Goal: Task Accomplishment & Management: Use online tool/utility

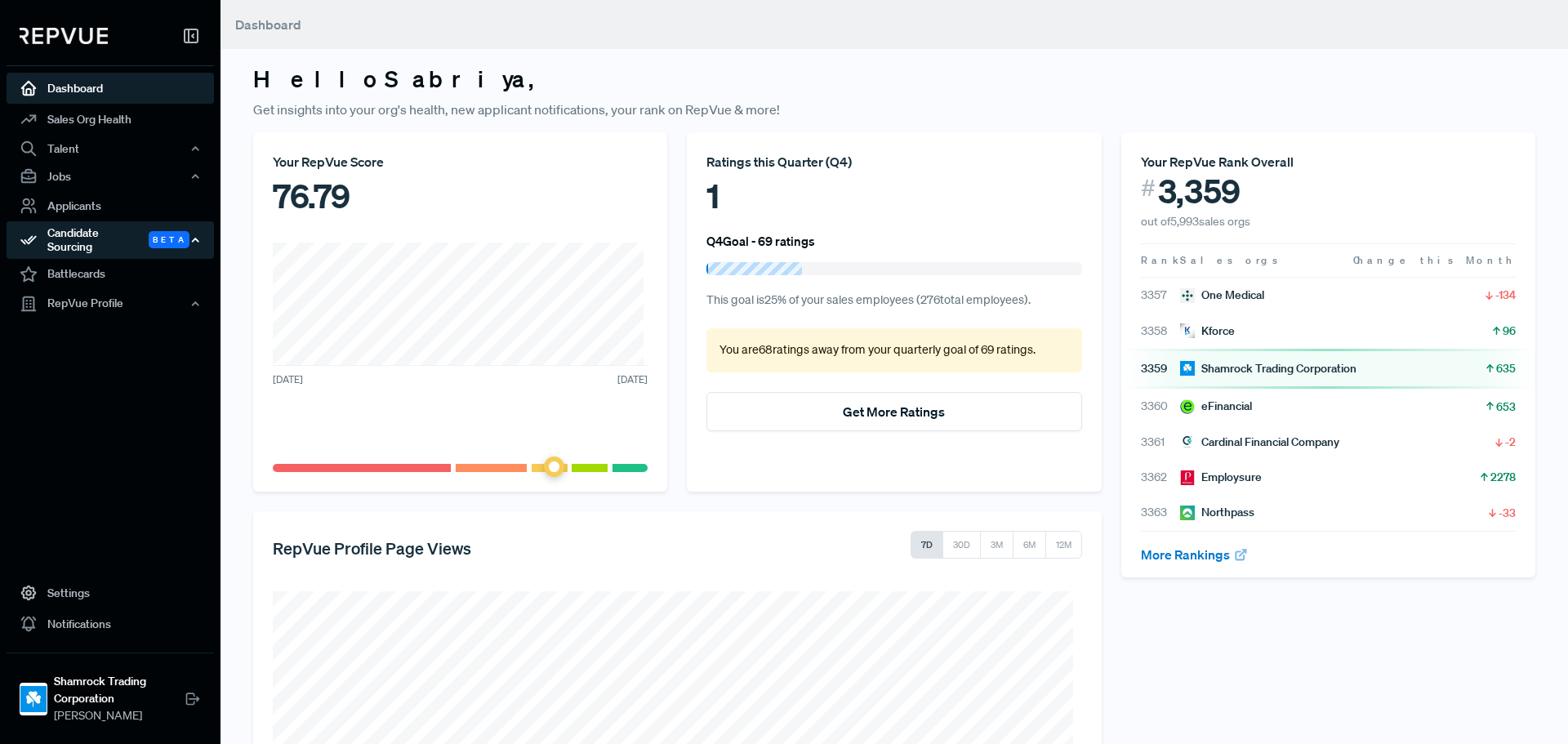
click at [122, 232] on div "Candidate Sourcing Beta" at bounding box center [110, 240] width 208 height 38
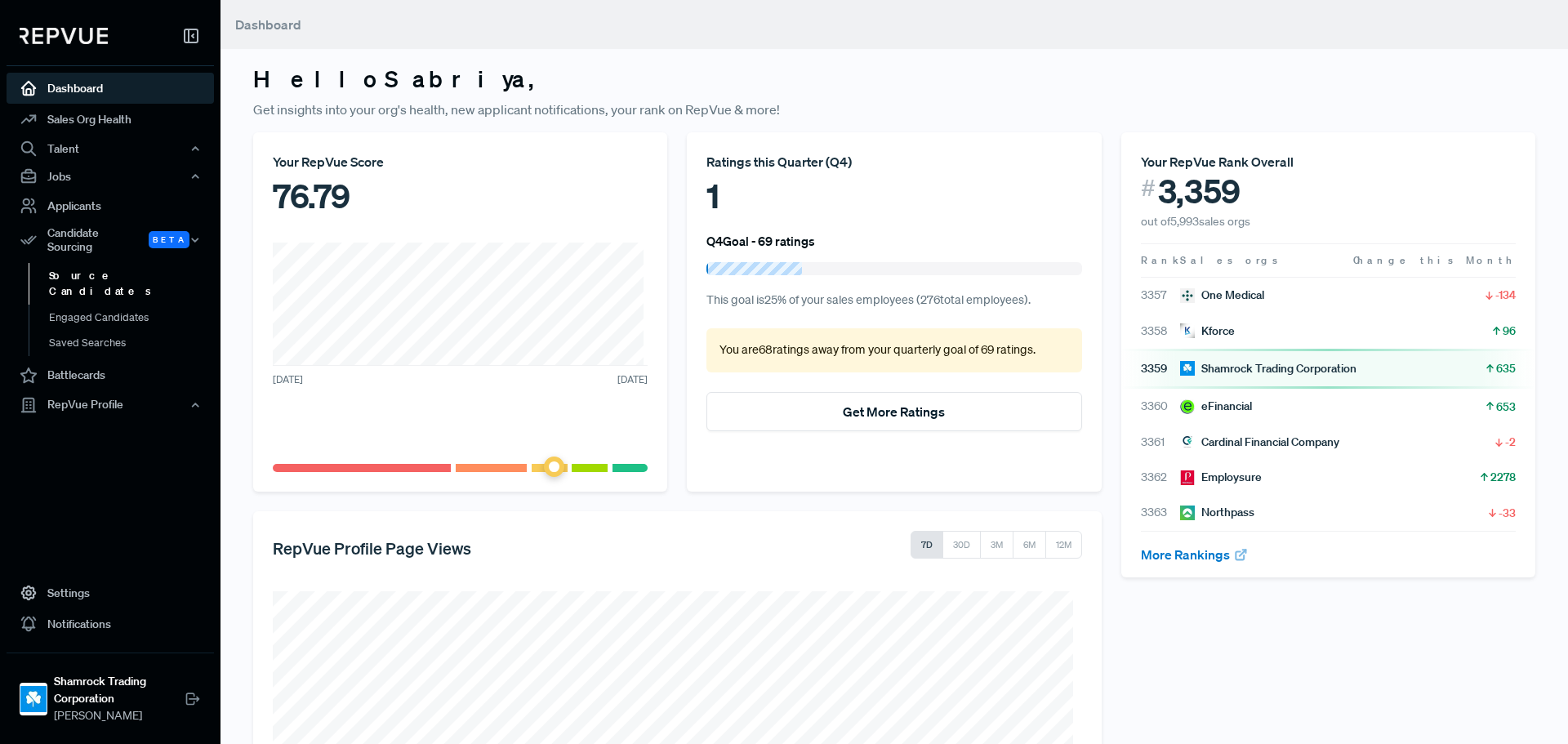
click at [127, 270] on link "Source Candidates" at bounding box center [132, 284] width 208 height 42
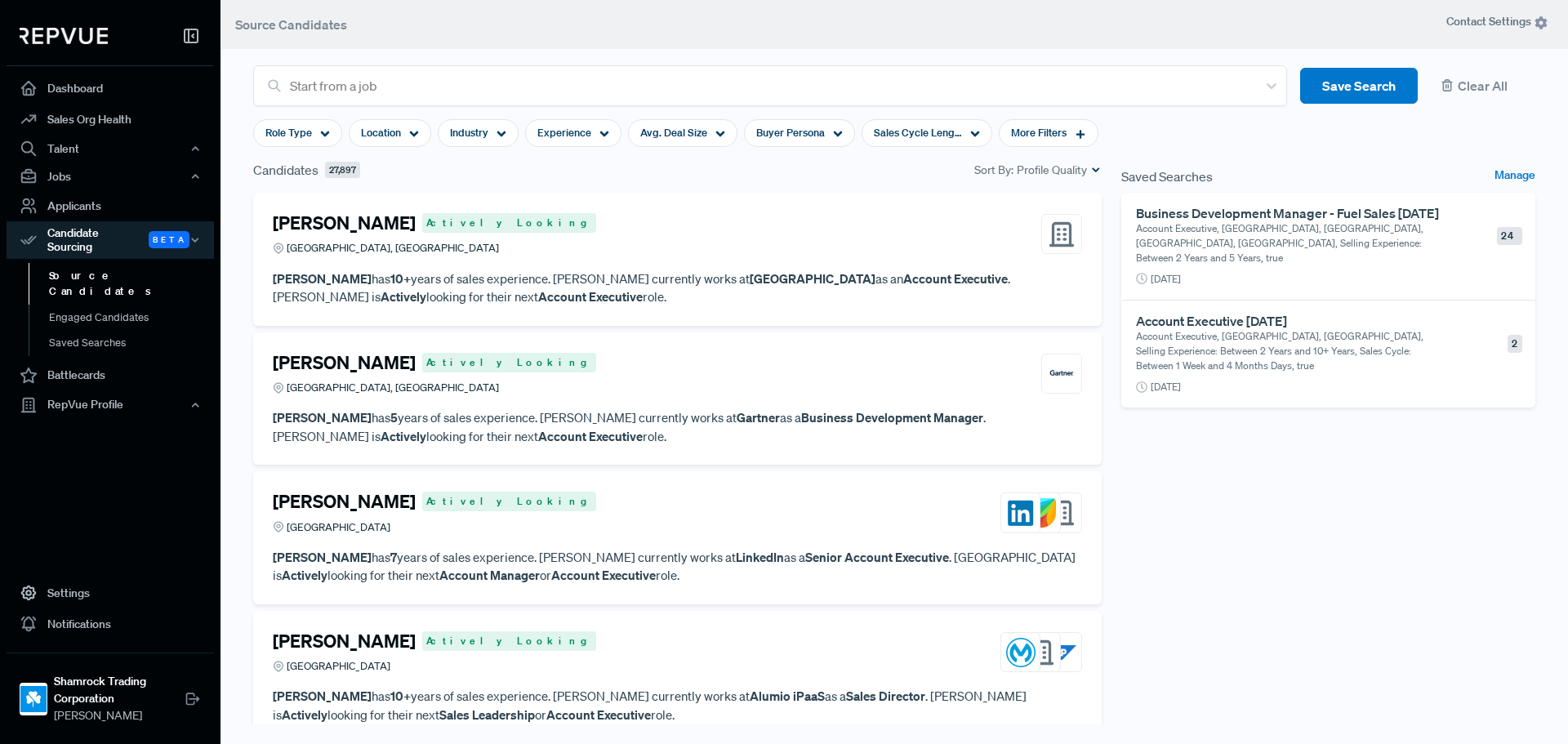
click at [1429, 242] on div "Business Development Manager - Fuel Sales [DATE] Account Executive, [GEOGRAPHIC…" at bounding box center [1303, 235] width 334 height 60
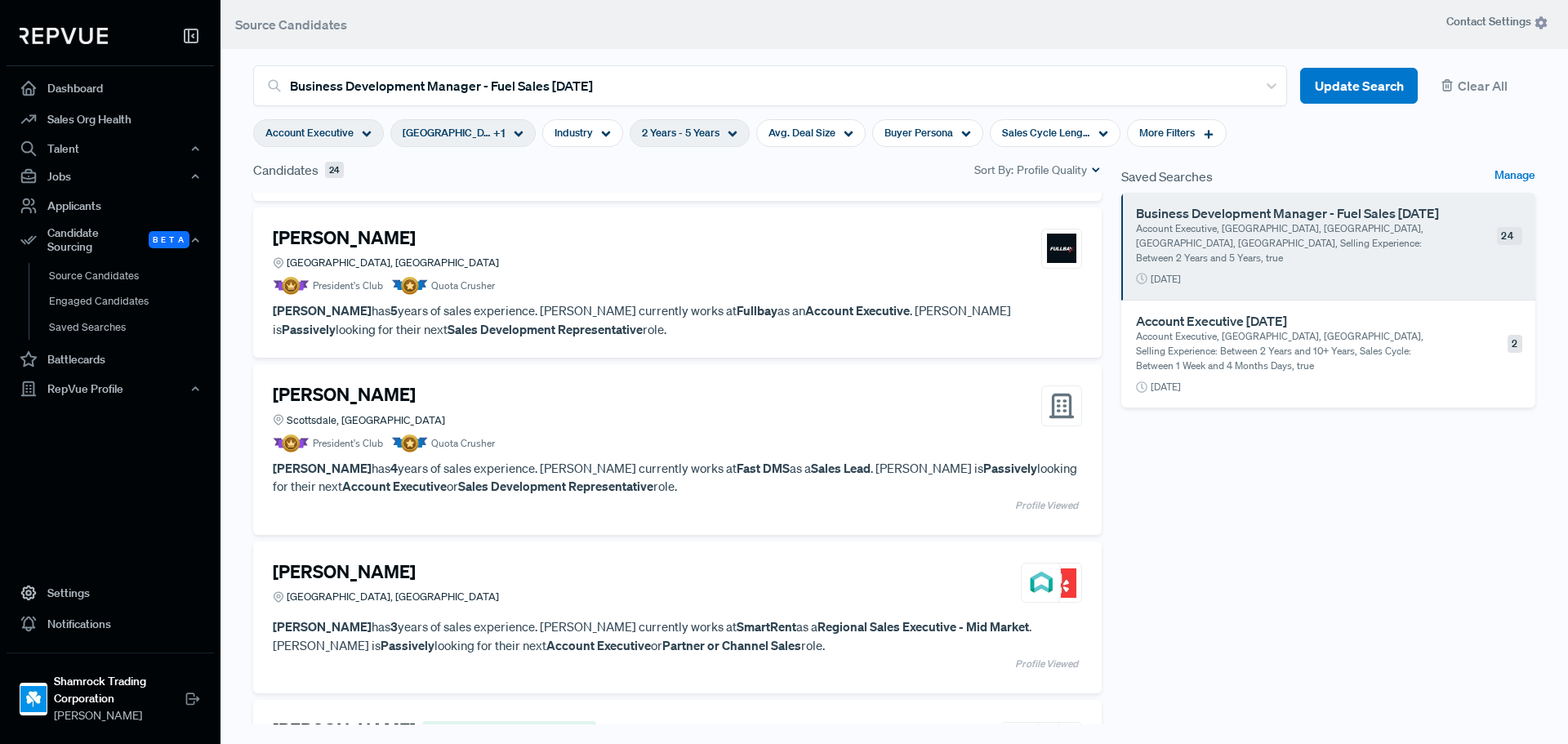
scroll to position [163, 0]
click at [811, 459] on strong "Sales Lead" at bounding box center [841, 467] width 60 height 16
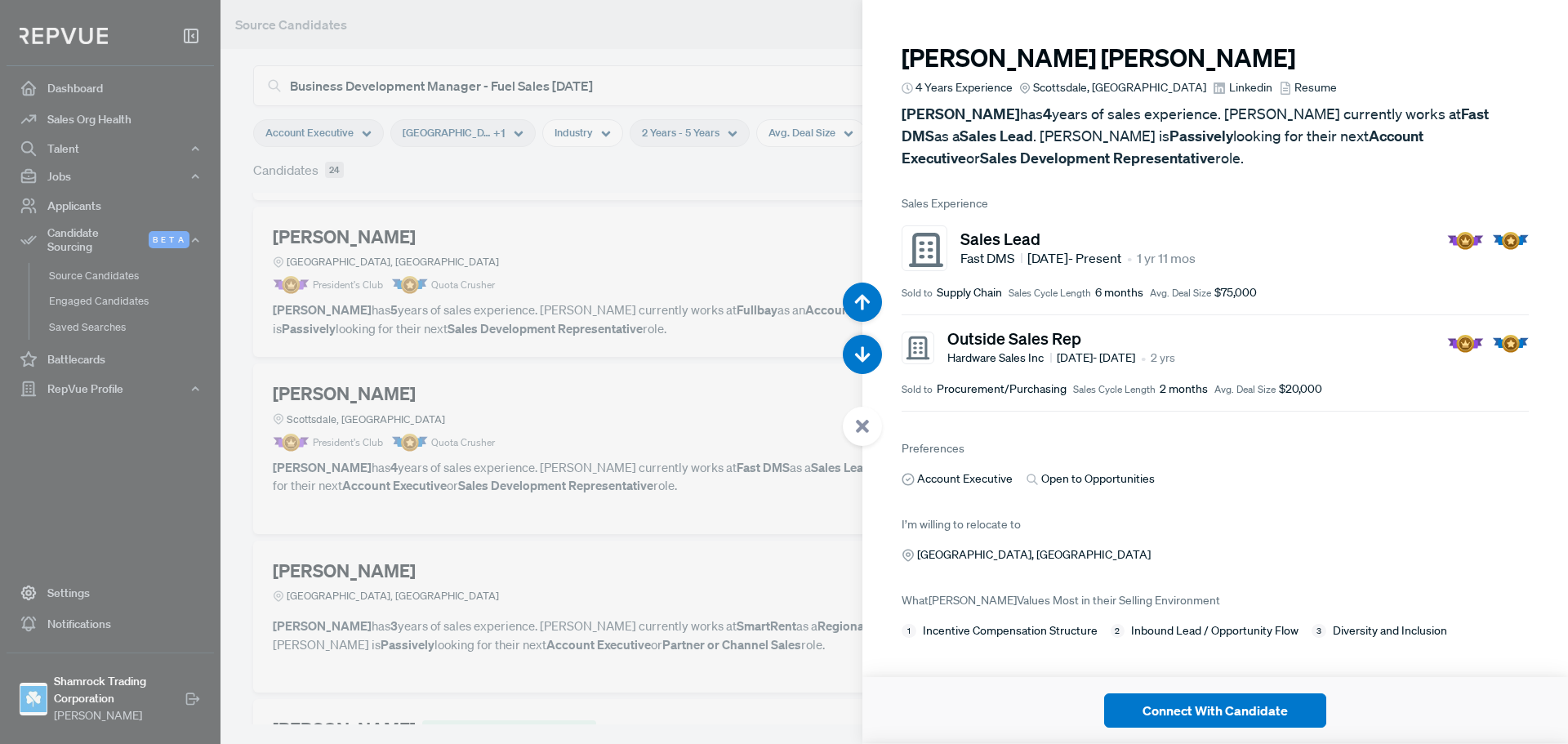
scroll to position [15, 0]
click at [1229, 79] on span "Linkedin" at bounding box center [1251, 87] width 44 height 17
click at [857, 362] on icon "button" at bounding box center [862, 355] width 16 height 16
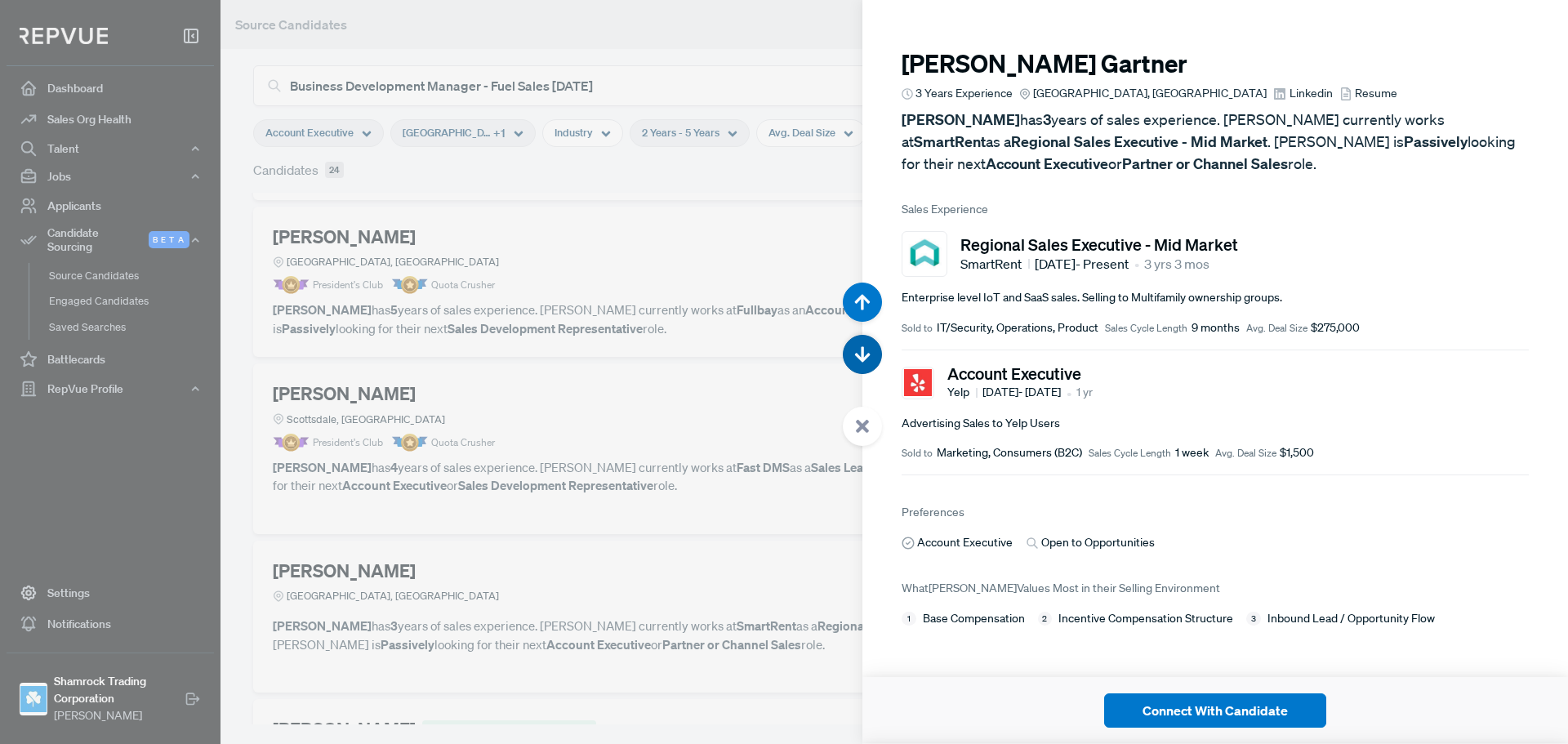
scroll to position [2231, 0]
